Goal: Information Seeking & Learning: Learn about a topic

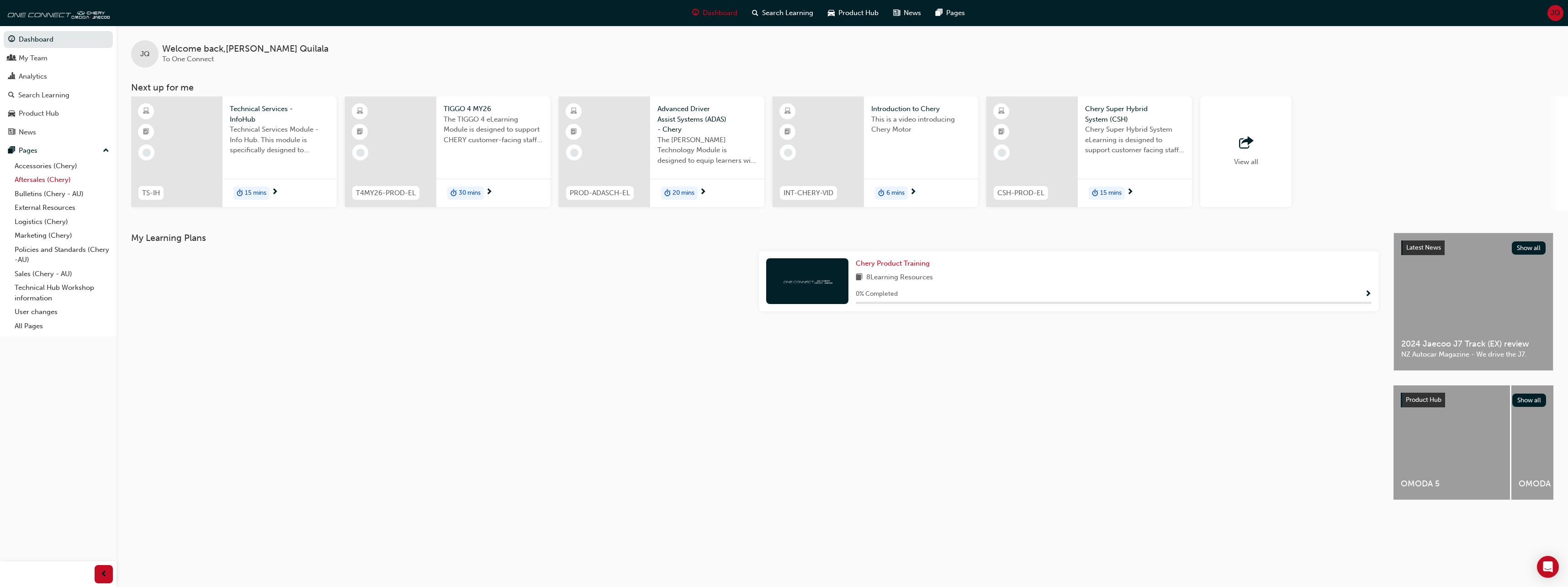
click at [57, 180] on link "Aftersales (Chery)" at bounding box center [61, 180] width 102 height 14
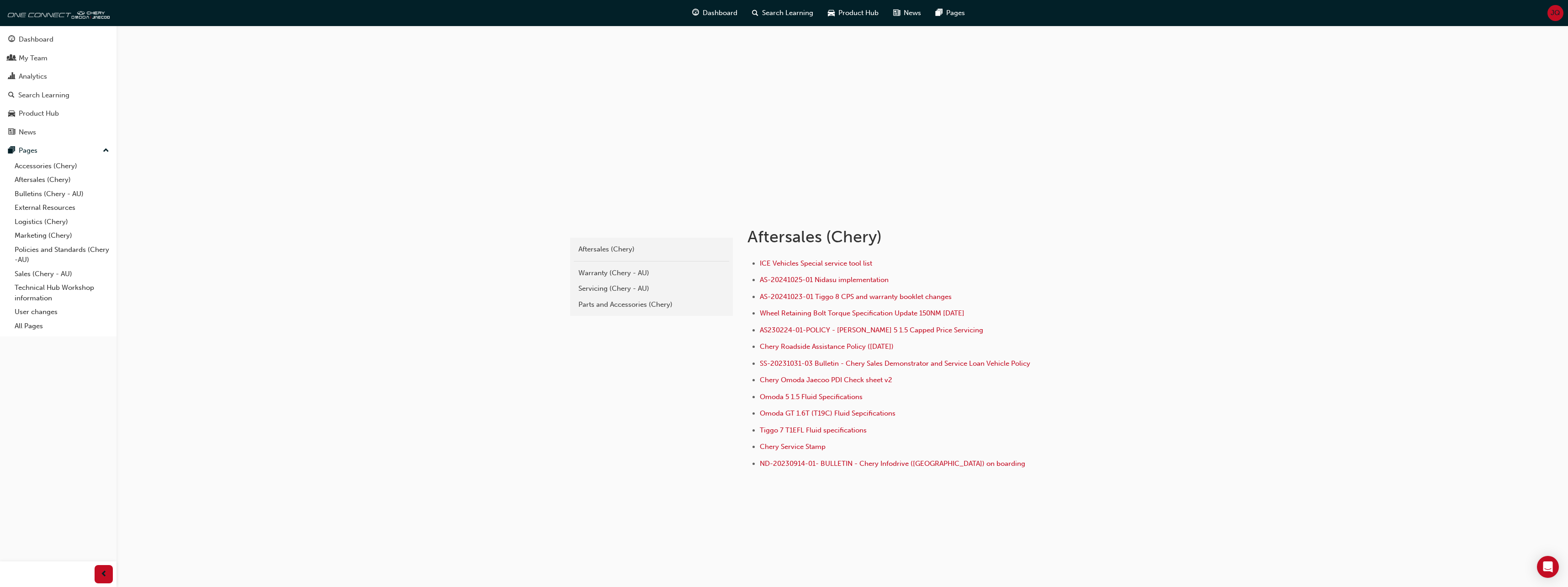
click at [943, 404] on li "Omoda 5 1.5 Fluid Specifications" at bounding box center [902, 398] width 285 height 13
click at [619, 288] on div "Servicing (Chery - AU)" at bounding box center [651, 288] width 146 height 11
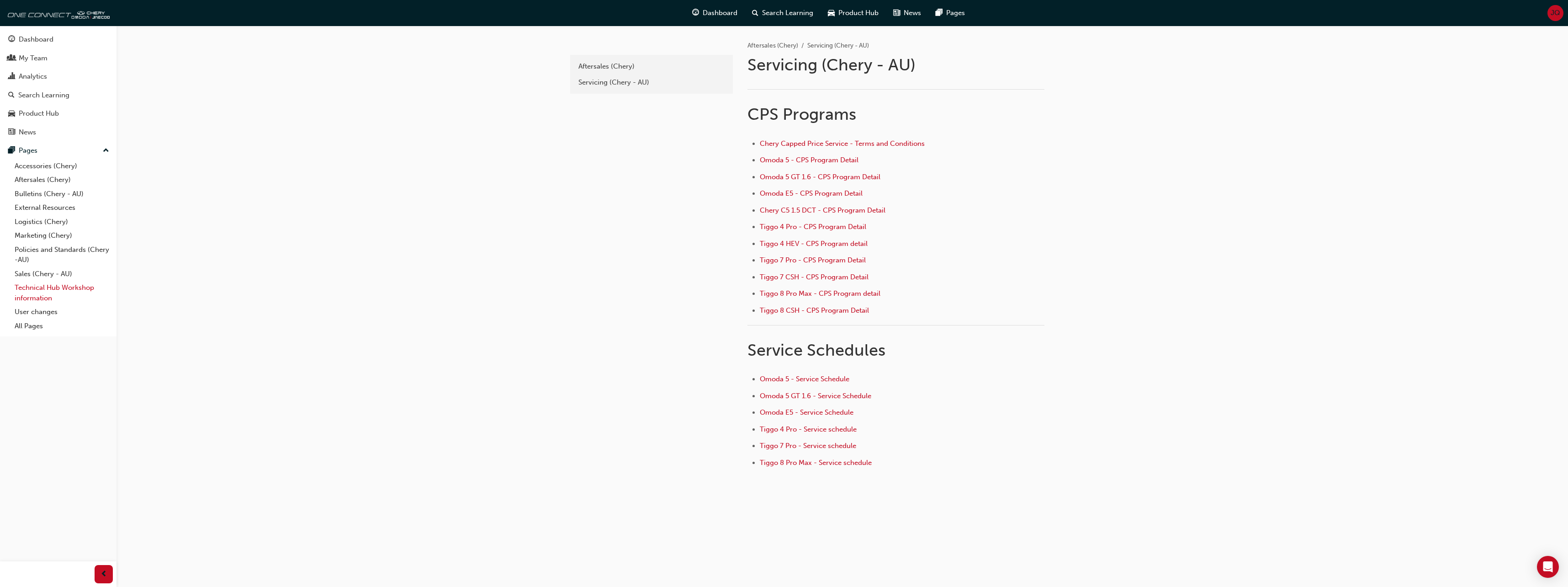
click at [73, 291] on link "Technical Hub Workshop information" at bounding box center [61, 293] width 102 height 24
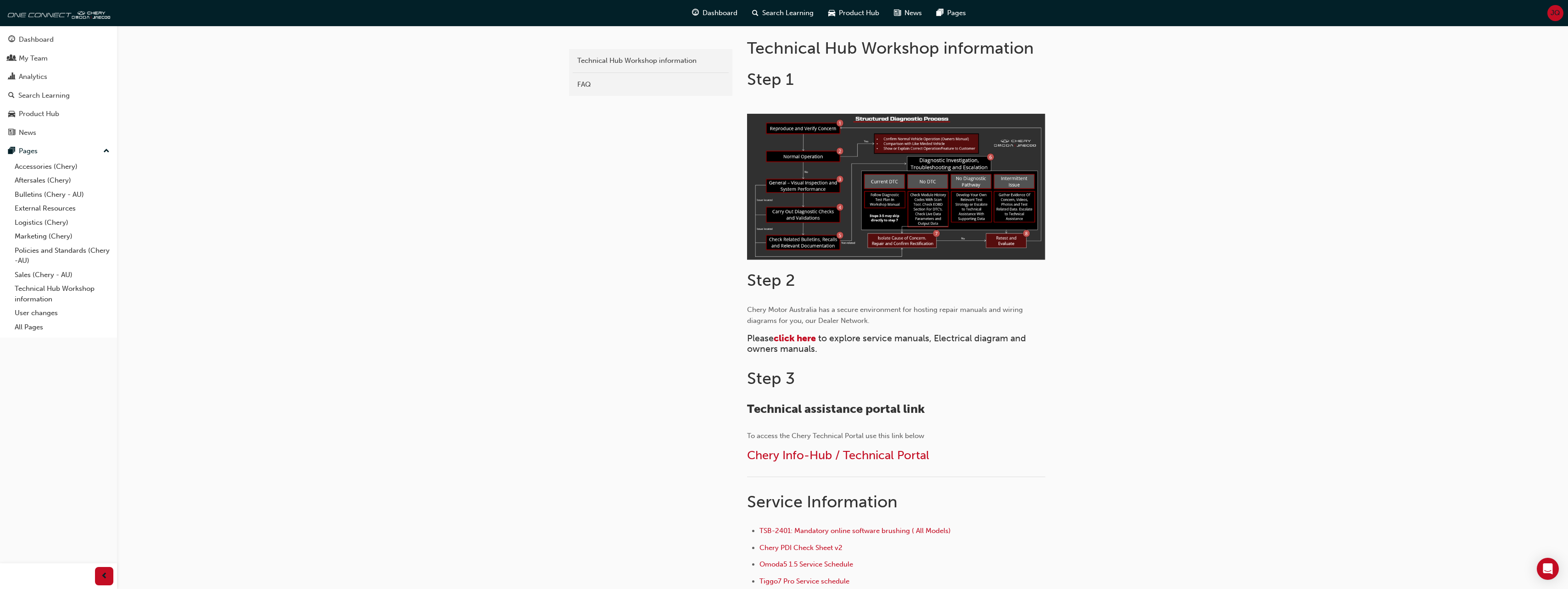
scroll to position [153, 0]
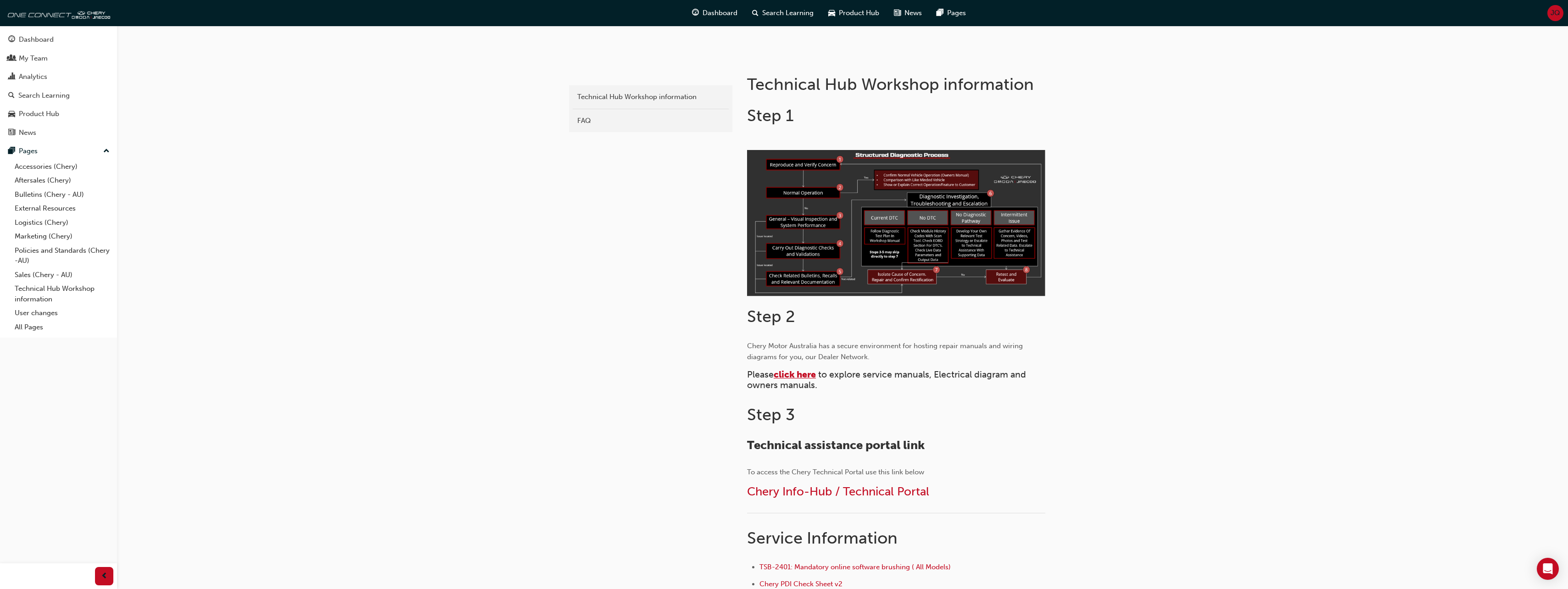
click at [790, 374] on span "click here" at bounding box center [795, 374] width 43 height 11
